Goal: Task Accomplishment & Management: Manage account settings

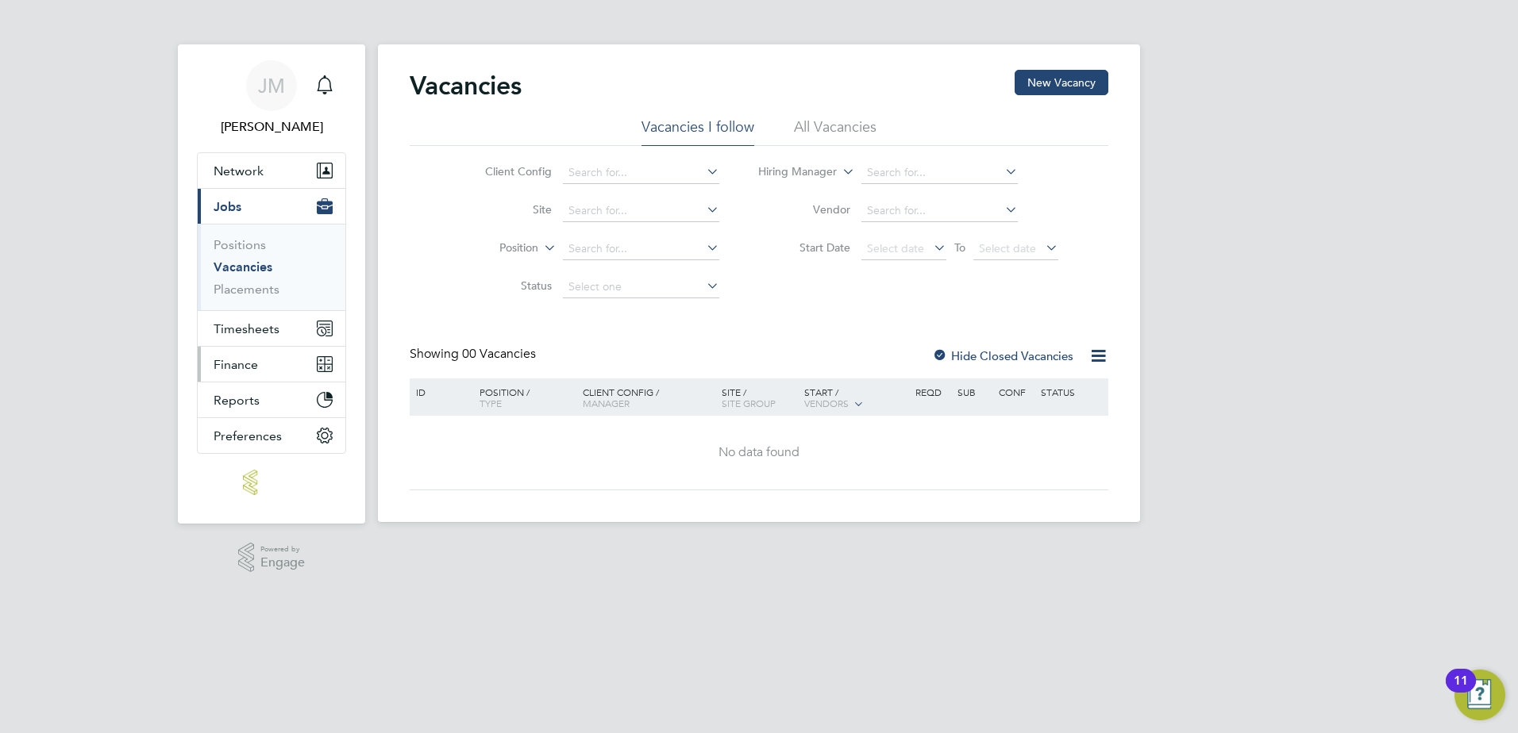
click at [231, 361] on span "Finance" at bounding box center [235, 364] width 44 height 15
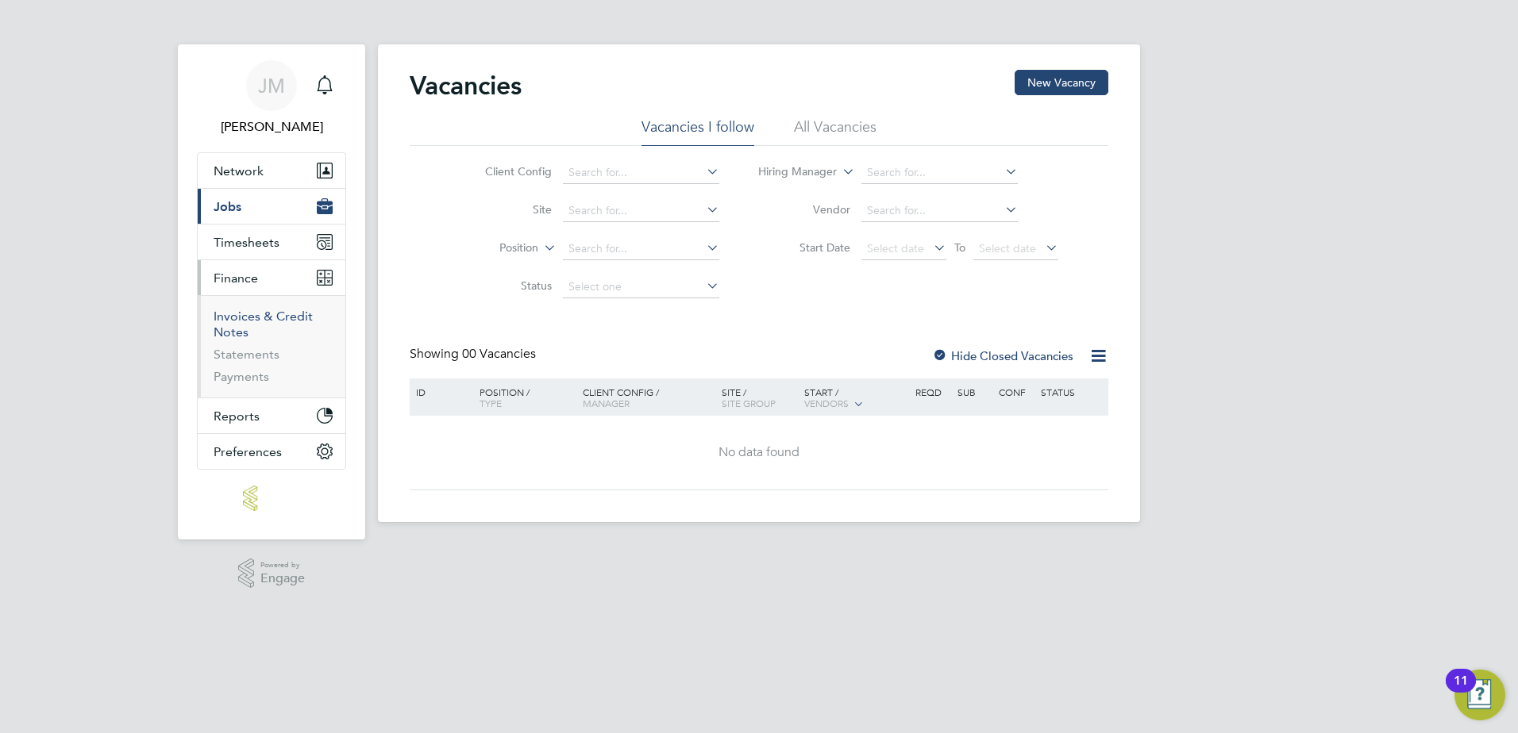
click at [229, 315] on link "Invoices & Credit Notes" at bounding box center [262, 324] width 99 height 31
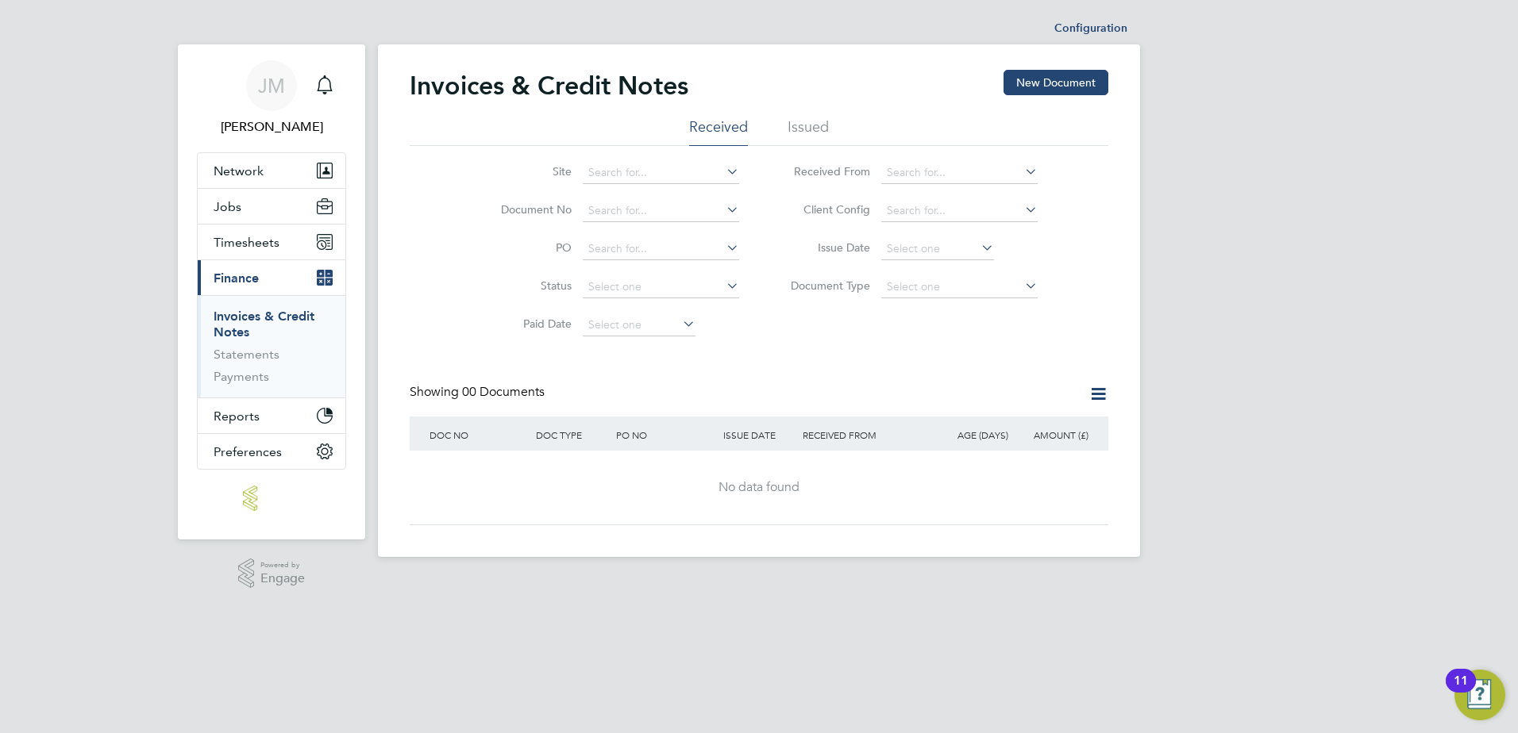
click at [810, 127] on li "Issued" at bounding box center [807, 131] width 41 height 29
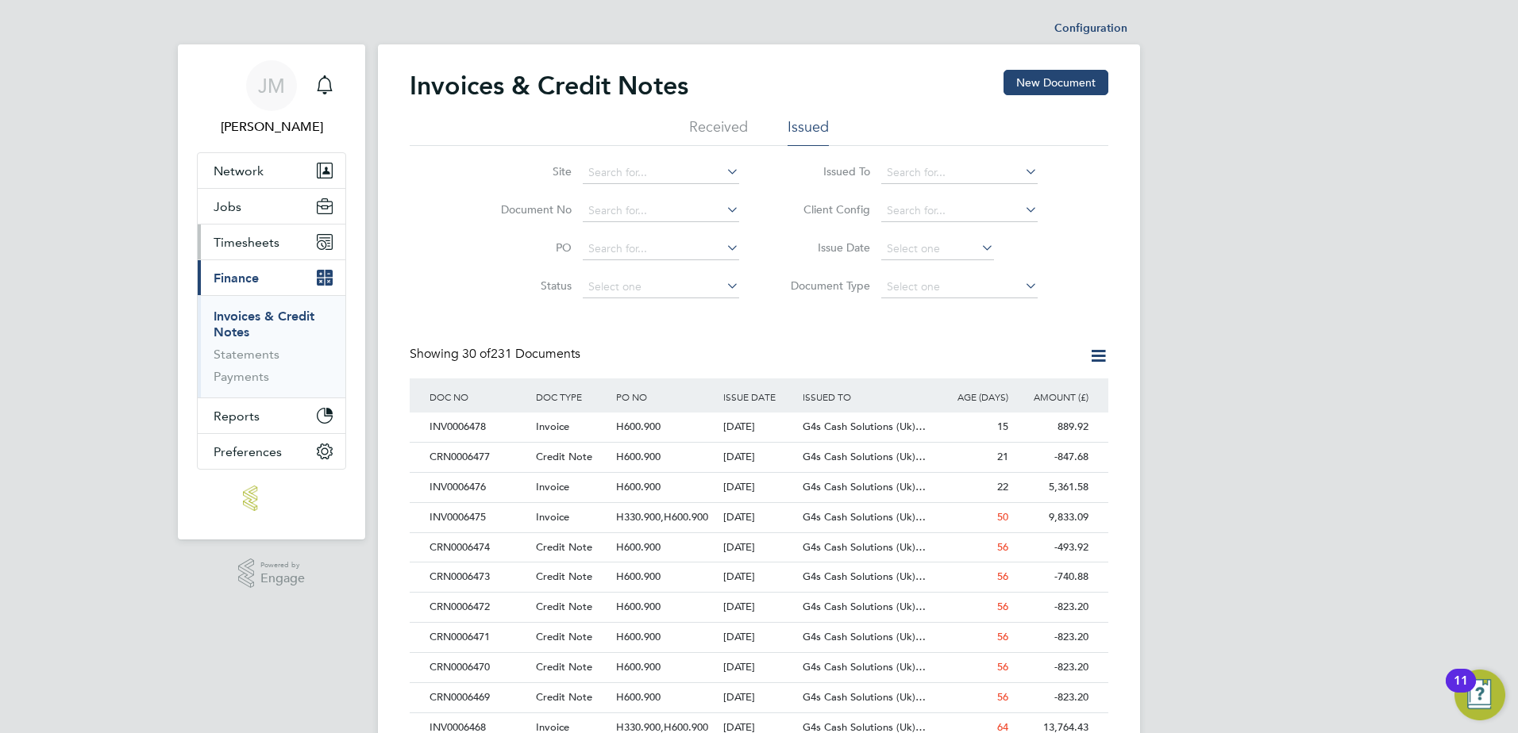
click at [232, 235] on span "Timesheets" at bounding box center [246, 242] width 66 height 15
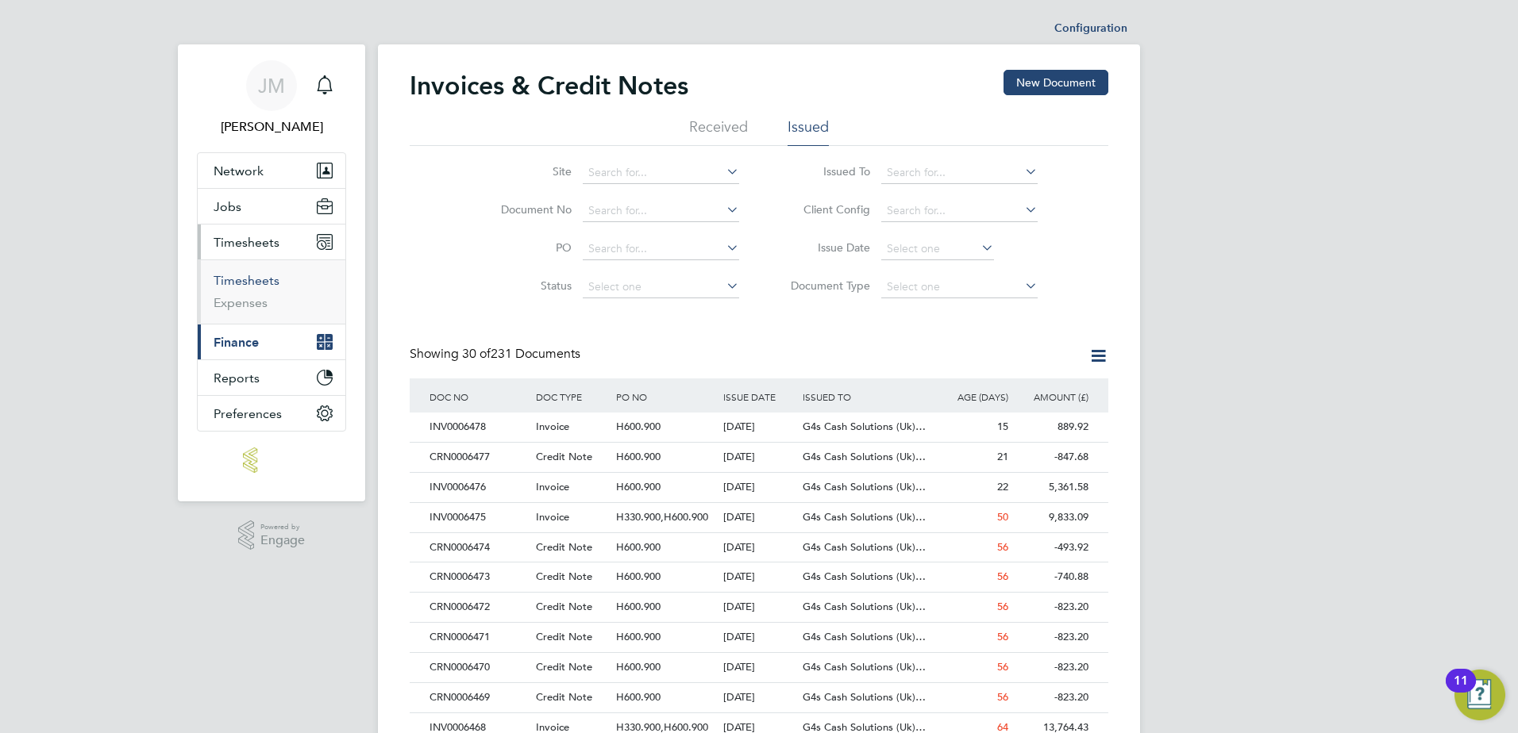
click at [252, 281] on link "Timesheets" at bounding box center [246, 280] width 66 height 15
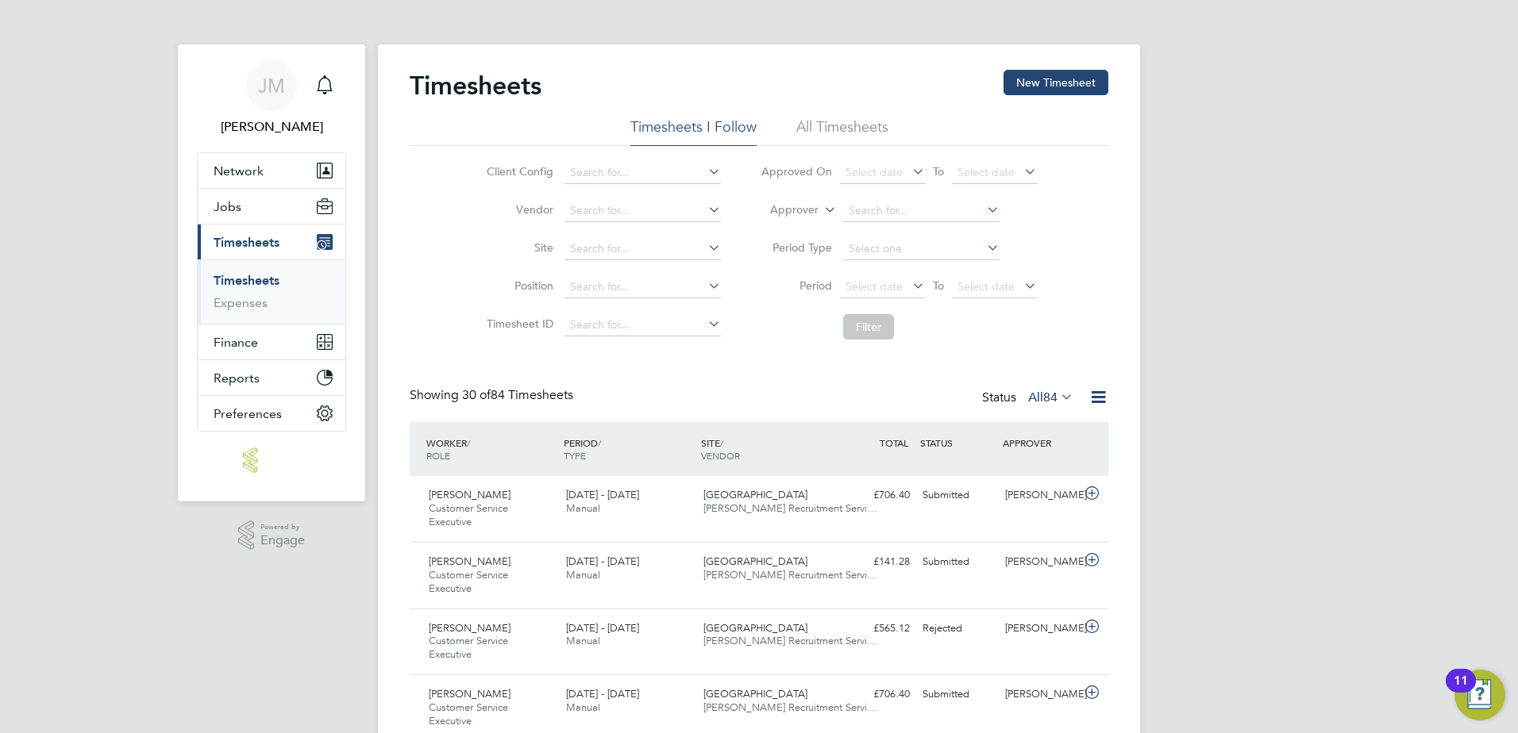
click at [836, 125] on li "All Timesheets" at bounding box center [842, 131] width 92 height 29
